Goal: Check status

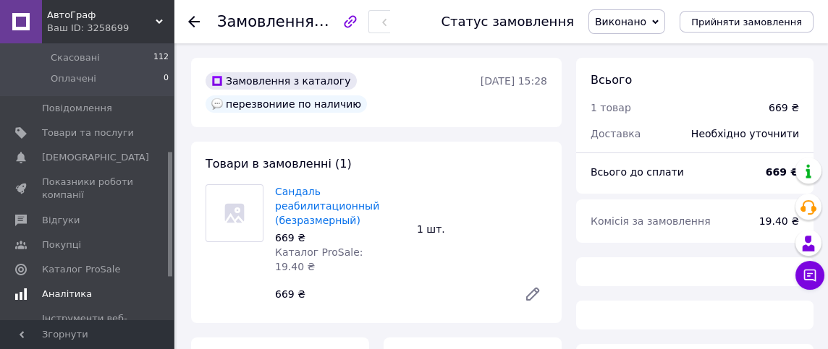
scroll to position [241, 0]
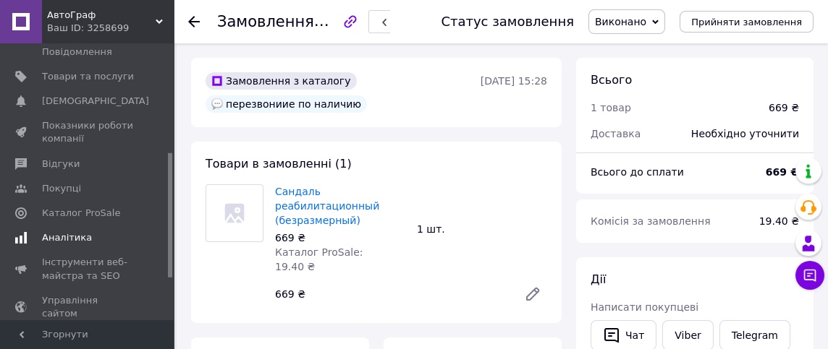
click at [65, 232] on span "Аналітика" at bounding box center [67, 238] width 50 height 13
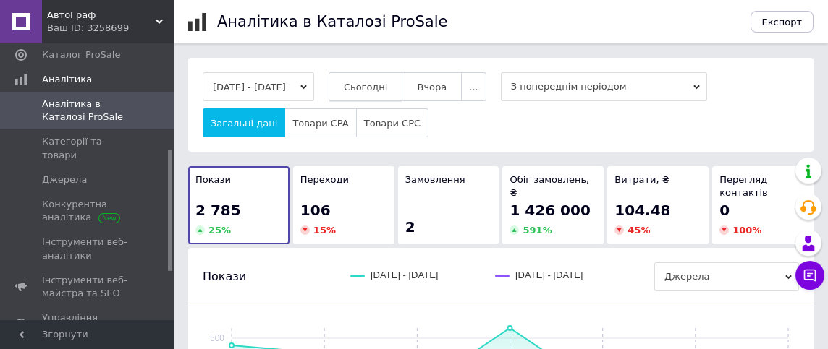
click at [388, 89] on span "Сьогодні" at bounding box center [366, 87] width 44 height 11
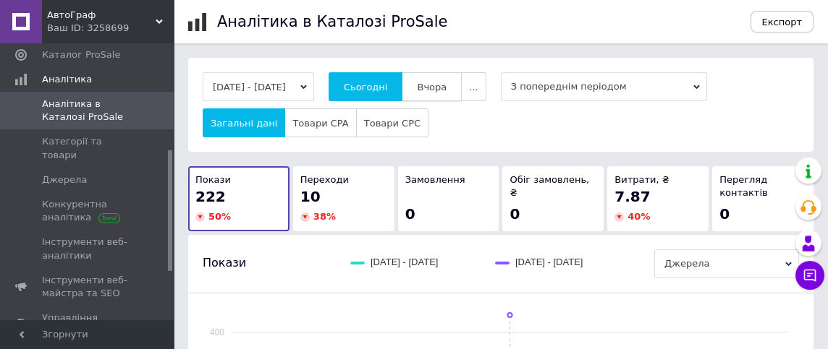
click at [436, 89] on span "Вчора" at bounding box center [432, 87] width 30 height 11
